Goal: Check status: Check status

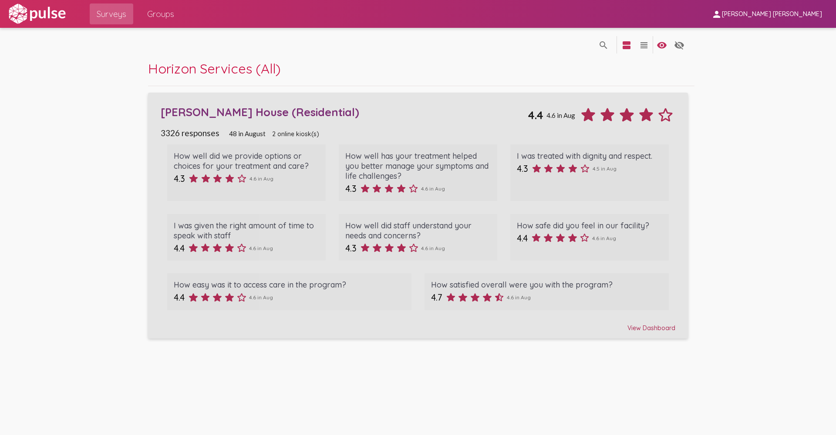
click at [639, 324] on div "View Dashboard" at bounding box center [418, 324] width 515 height 16
